Goal: Communication & Community: Answer question/provide support

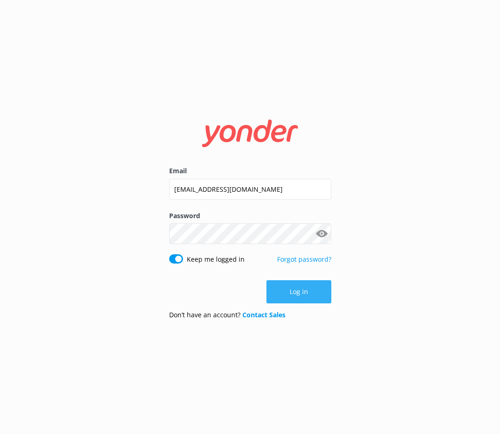
click at [289, 286] on button "Log in" at bounding box center [298, 291] width 65 height 23
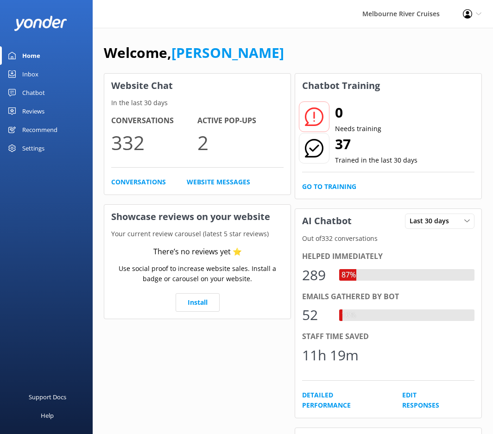
click at [23, 76] on div "Inbox" at bounding box center [30, 74] width 16 height 19
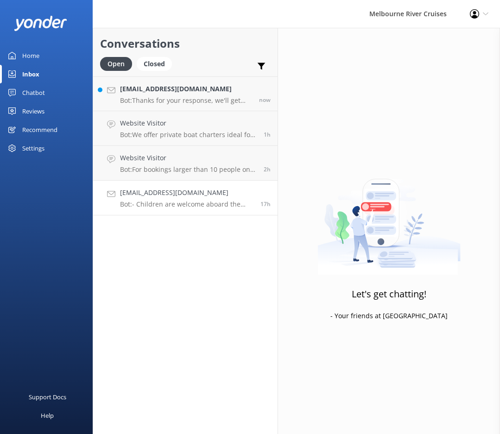
click at [161, 192] on h4 "[EMAIL_ADDRESS][DOMAIN_NAME]" at bounding box center [186, 193] width 133 height 10
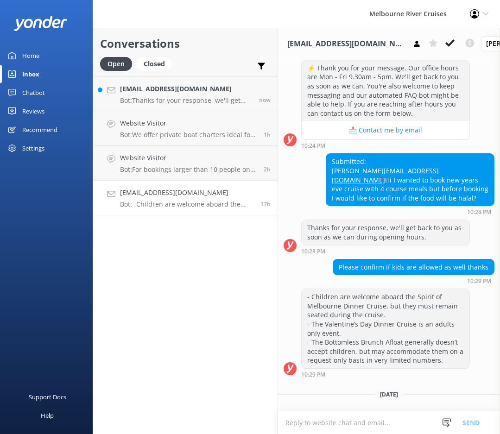
scroll to position [416, 0]
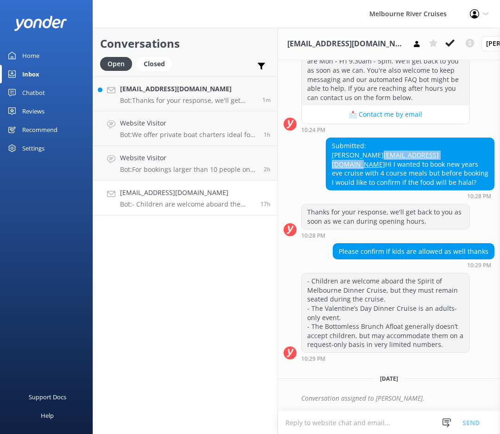
drag, startPoint x: 422, startPoint y: 145, endPoint x: 330, endPoint y: 150, distance: 91.4
click at [330, 150] on div "Submitted: Rubina [EMAIL_ADDRESS][DOMAIN_NAME] Hi I wanted to book new years ev…" at bounding box center [410, 164] width 168 height 52
copy link "[EMAIL_ADDRESS][DOMAIN_NAME]"
click at [446, 168] on div "Submitted: Rubina [EMAIL_ADDRESS][DOMAIN_NAME] Hi I wanted to book new years ev…" at bounding box center [410, 164] width 168 height 52
drag, startPoint x: 433, startPoint y: 175, endPoint x: 328, endPoint y: 159, distance: 105.9
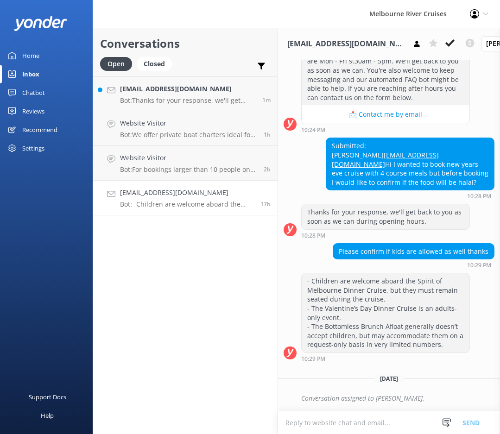
click at [328, 159] on div "Submitted: Rubina [EMAIL_ADDRESS][DOMAIN_NAME] Hi I wanted to book new years ev…" at bounding box center [410, 164] width 168 height 52
copy div "Hi I wanted to book new years eve cruise with 4 course meals but before booking…"
click at [14, 330] on div "Support Docs Help" at bounding box center [46, 325] width 93 height 217
click at [189, 209] on link "[EMAIL_ADDRESS][DOMAIN_NAME] Bot: - Children are welcome aboard the Spirit of M…" at bounding box center [185, 198] width 184 height 35
click at [445, 44] on use at bounding box center [449, 42] width 9 height 7
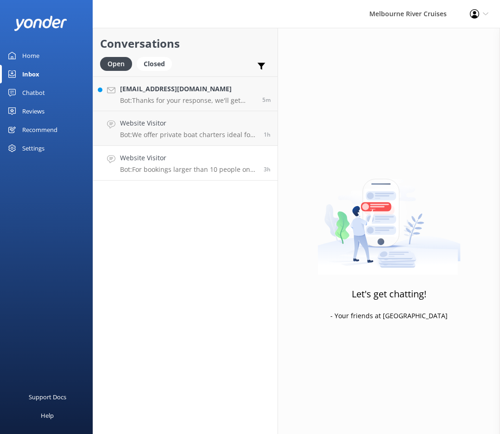
click at [186, 168] on p "Bot: For bookings larger than 10 people on the Bottomless Brunch Afloat, please…" at bounding box center [188, 169] width 137 height 8
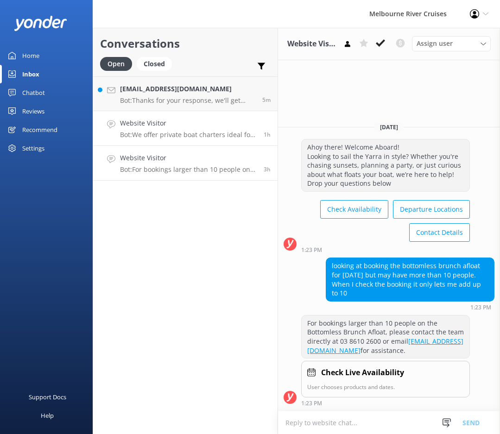
click at [195, 128] on h4 "Website Visitor" at bounding box center [188, 123] width 137 height 10
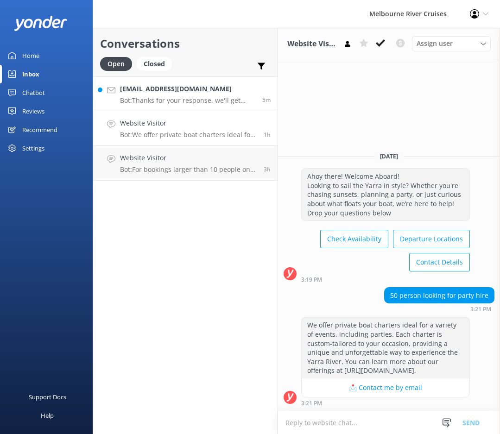
click at [191, 100] on p "Bot: Thanks for your response, we'll get back to you as soon as we can during o…" at bounding box center [187, 100] width 135 height 8
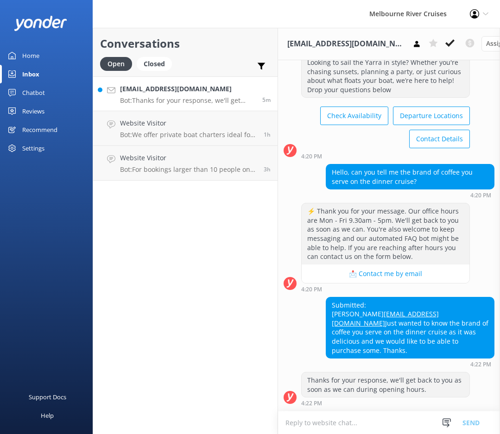
scroll to position [56, 0]
